Goal: Information Seeking & Learning: Learn about a topic

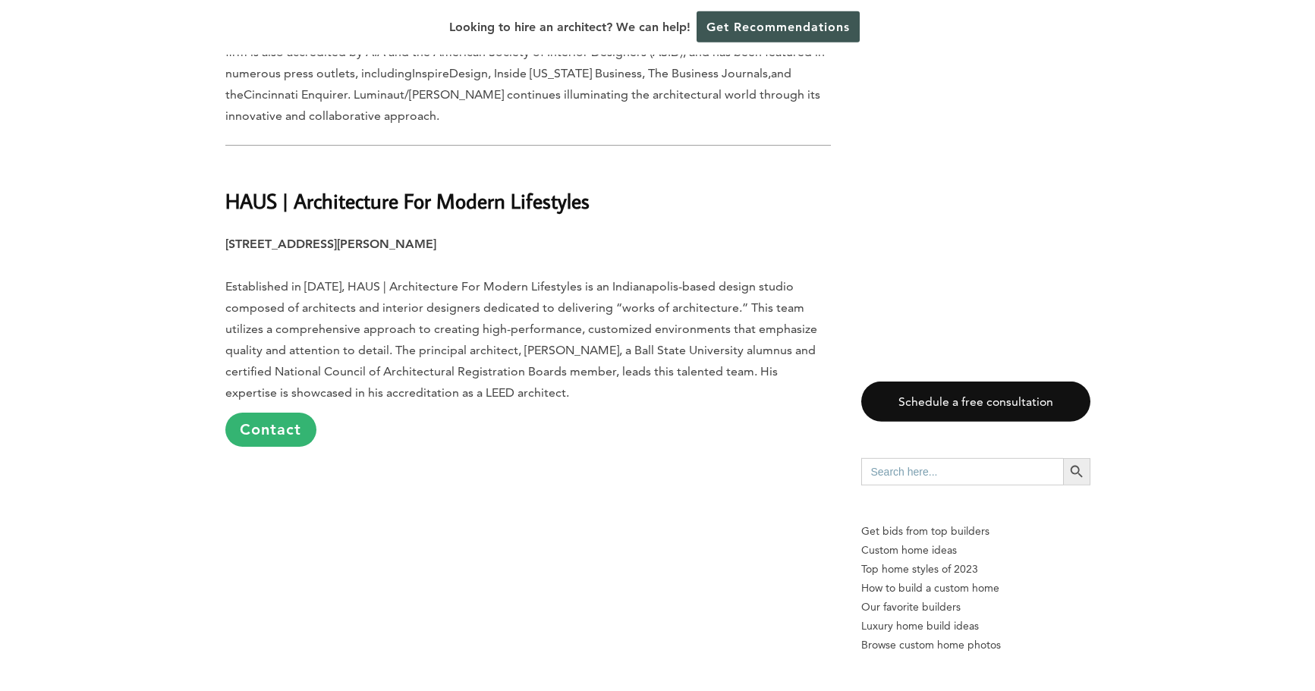
scroll to position [4099, 0]
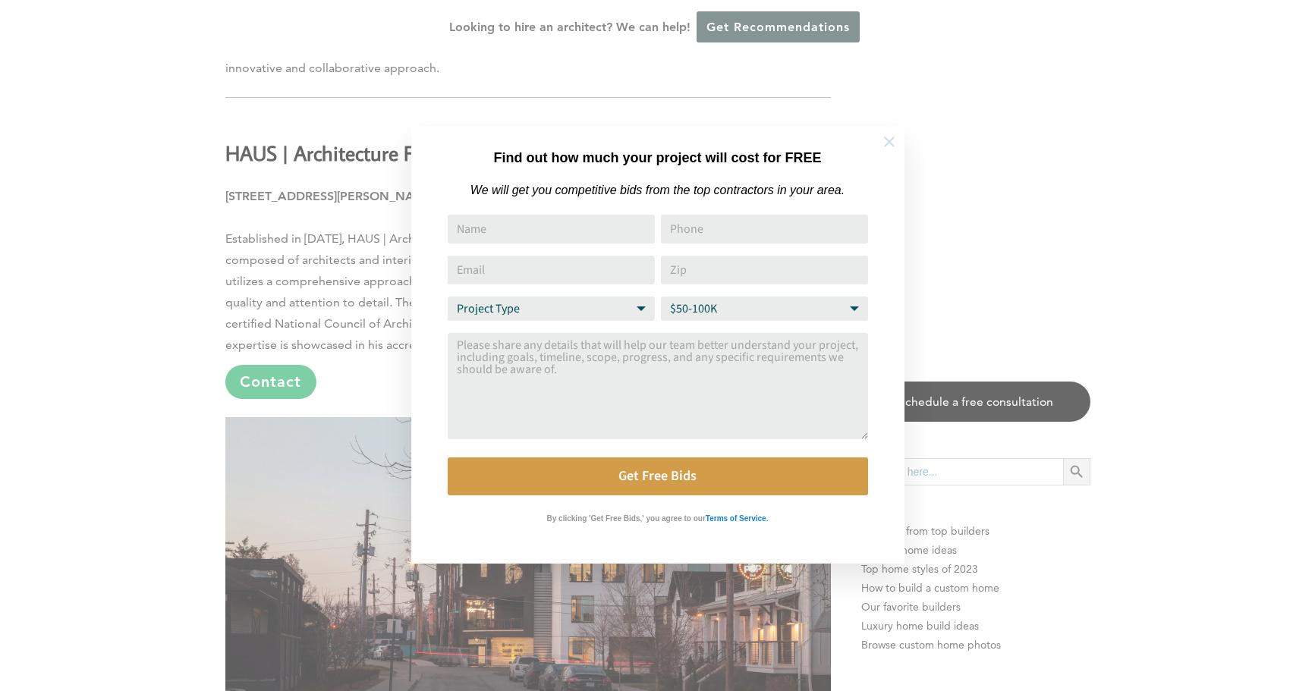
click at [893, 135] on icon at bounding box center [889, 142] width 17 height 17
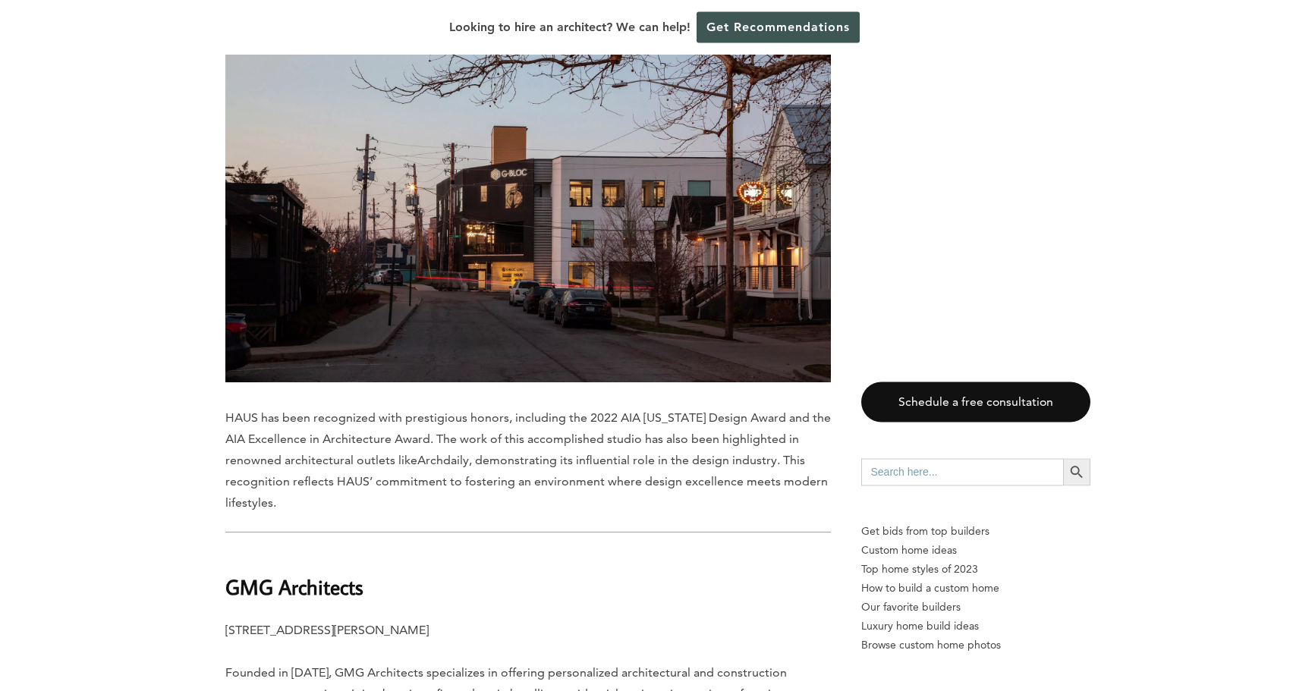
scroll to position [4076, 0]
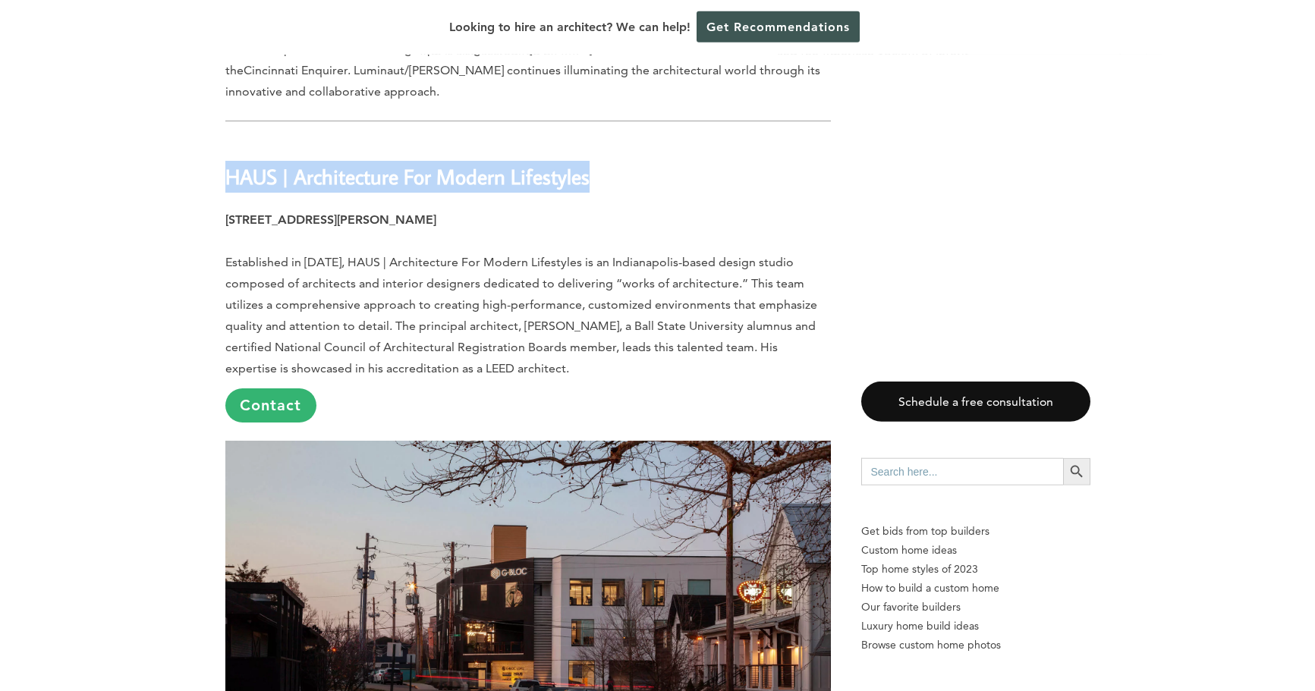
drag, startPoint x: 225, startPoint y: 111, endPoint x: 618, endPoint y: 111, distance: 392.4
click at [618, 140] on h2 "HAUS | Architecture For Modern Lifestyles" at bounding box center [528, 166] width 606 height 52
copy b "HAUS | Architecture For Modern Lifestyles"
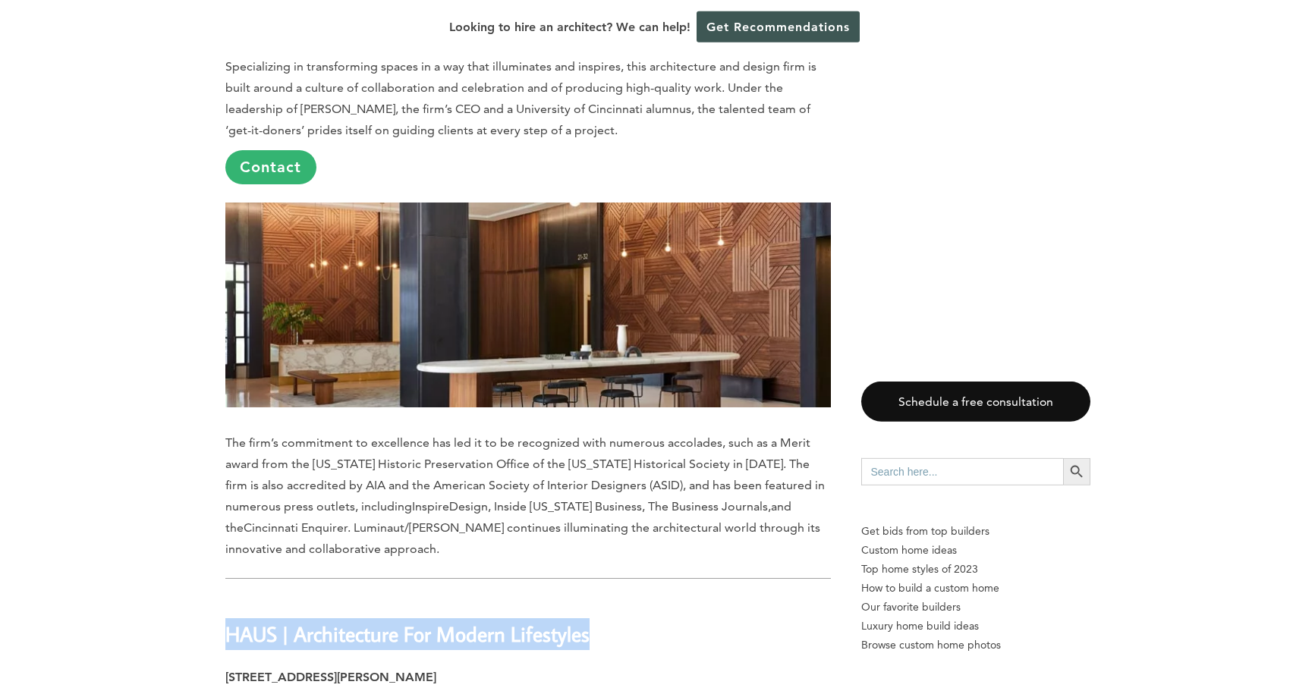
scroll to position [3656, 0]
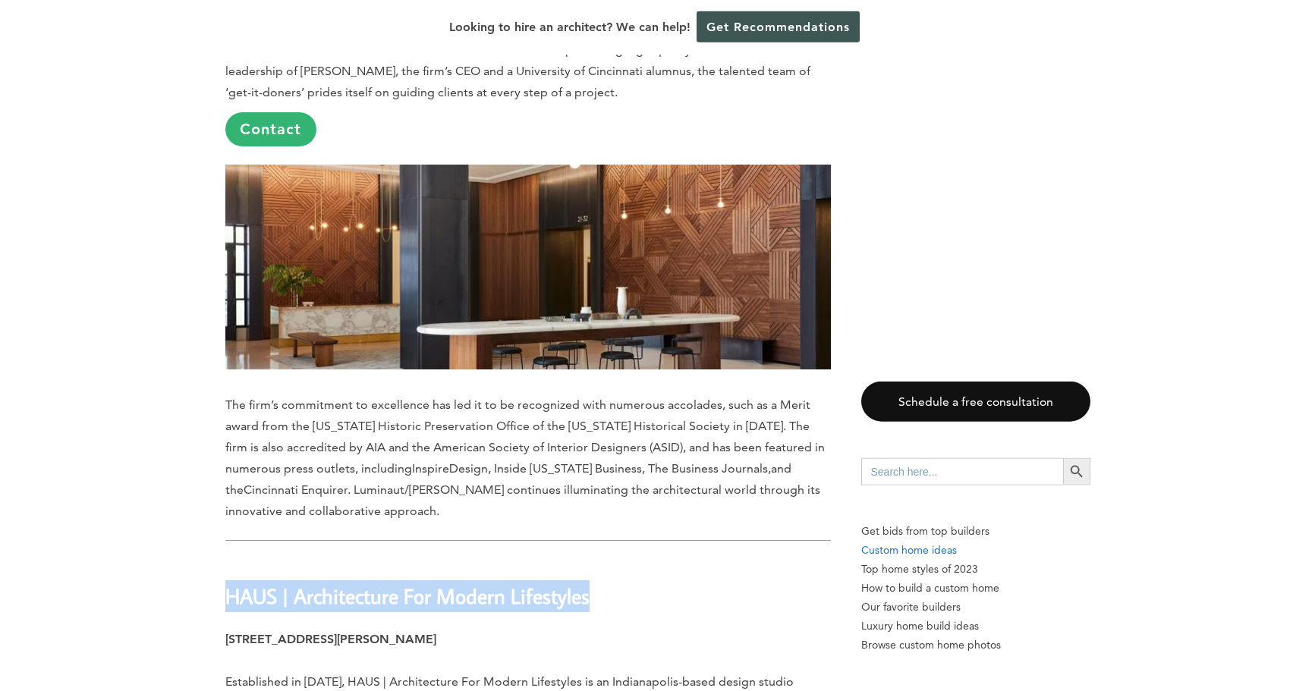
click at [932, 546] on p "Custom home ideas" at bounding box center [975, 550] width 229 height 19
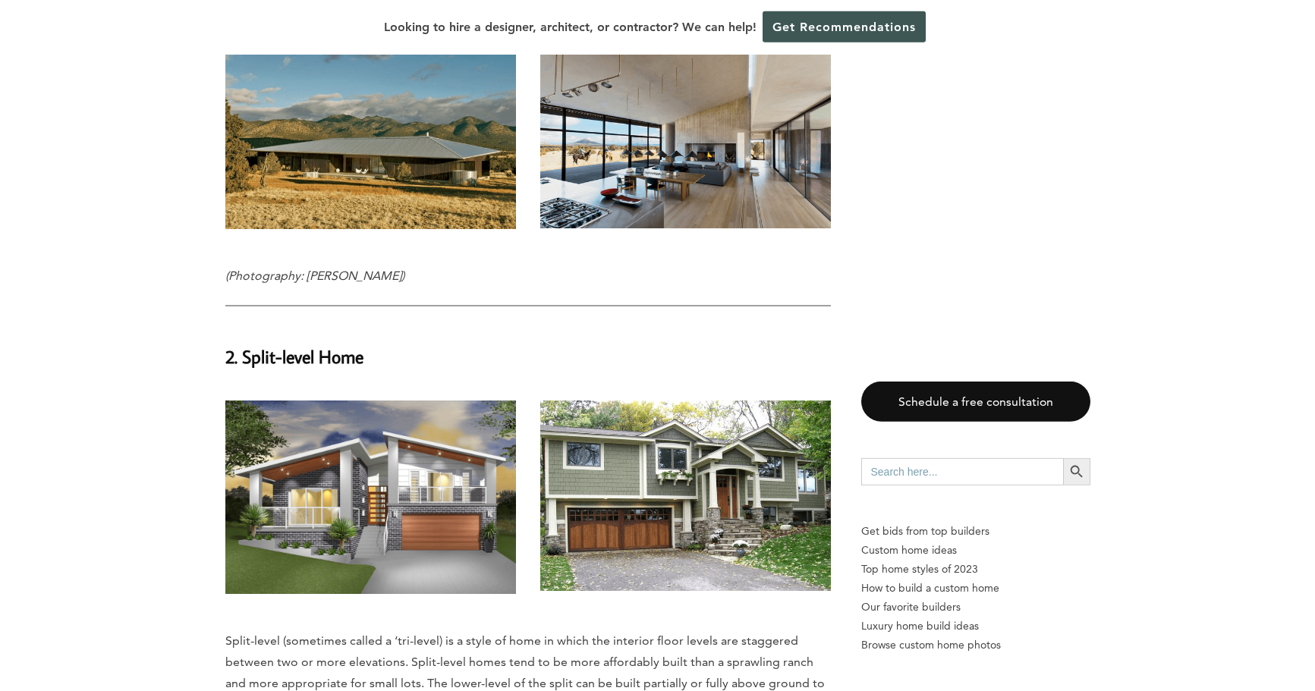
scroll to position [2857, 0]
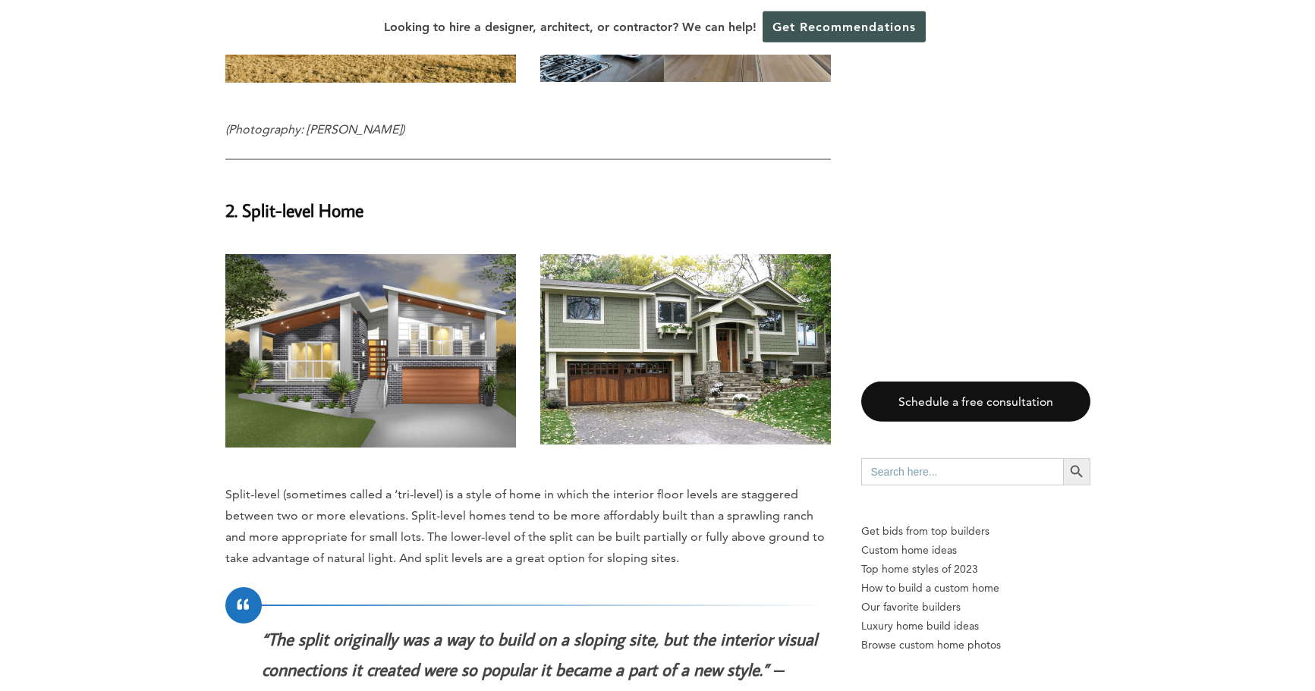
click at [450, 312] on img at bounding box center [370, 351] width 291 height 194
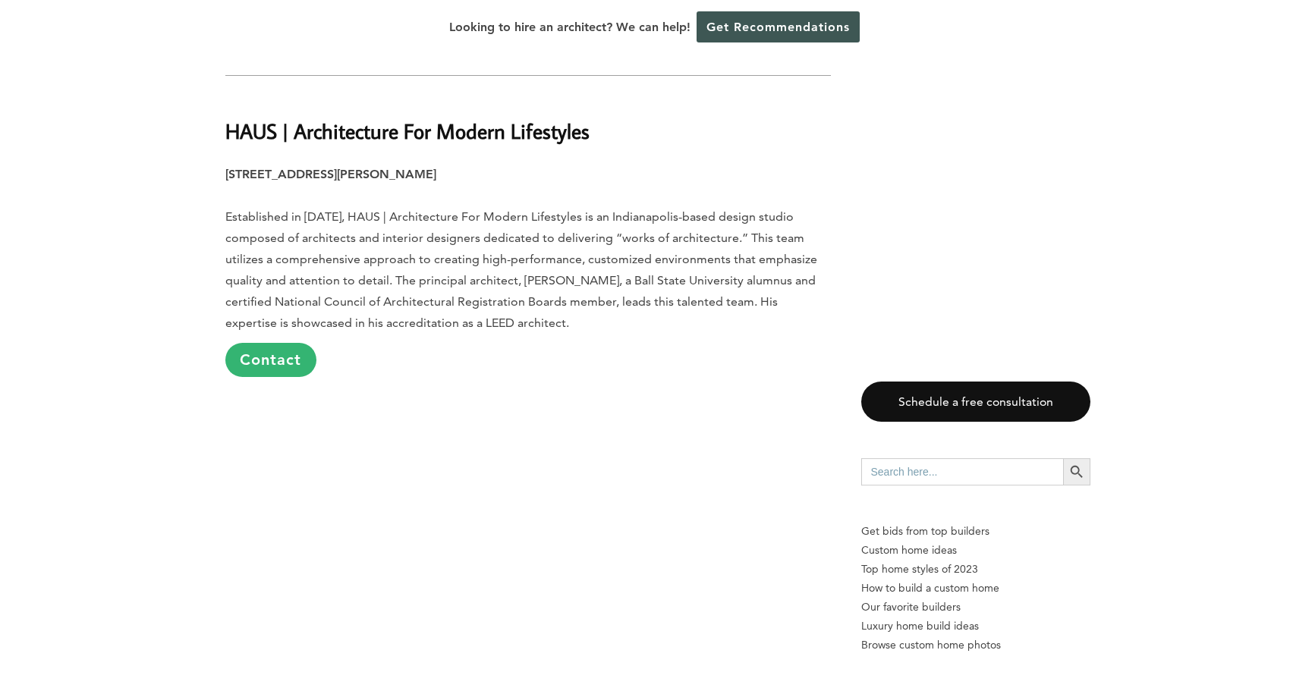
scroll to position [4088, 0]
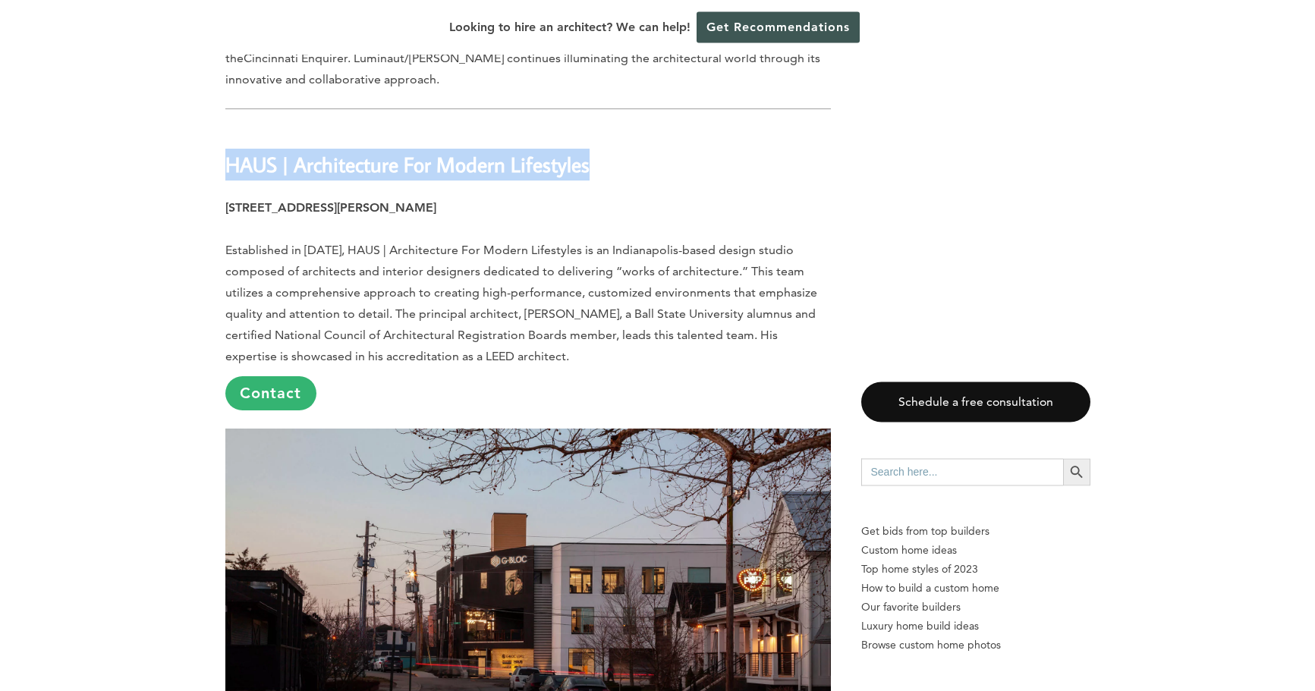
drag, startPoint x: 226, startPoint y: 101, endPoint x: 629, endPoint y: 115, distance: 403.3
click at [629, 128] on h2 "HAUS | Architecture For Modern Lifestyles" at bounding box center [528, 154] width 606 height 52
copy b "HAUS | Architecture For Modern Lifestyles"
